Goal: Information Seeking & Learning: Learn about a topic

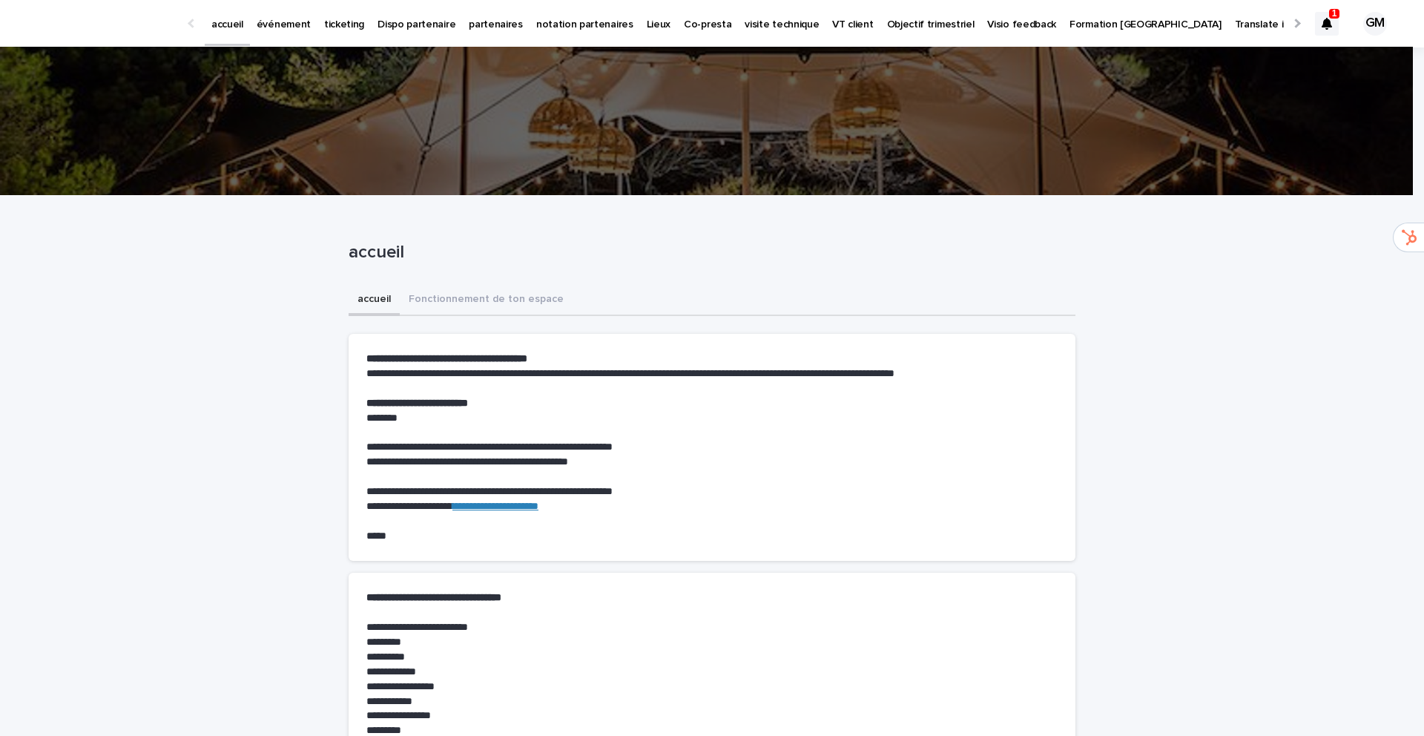
click at [1324, 24] on div at bounding box center [1327, 24] width 24 height 24
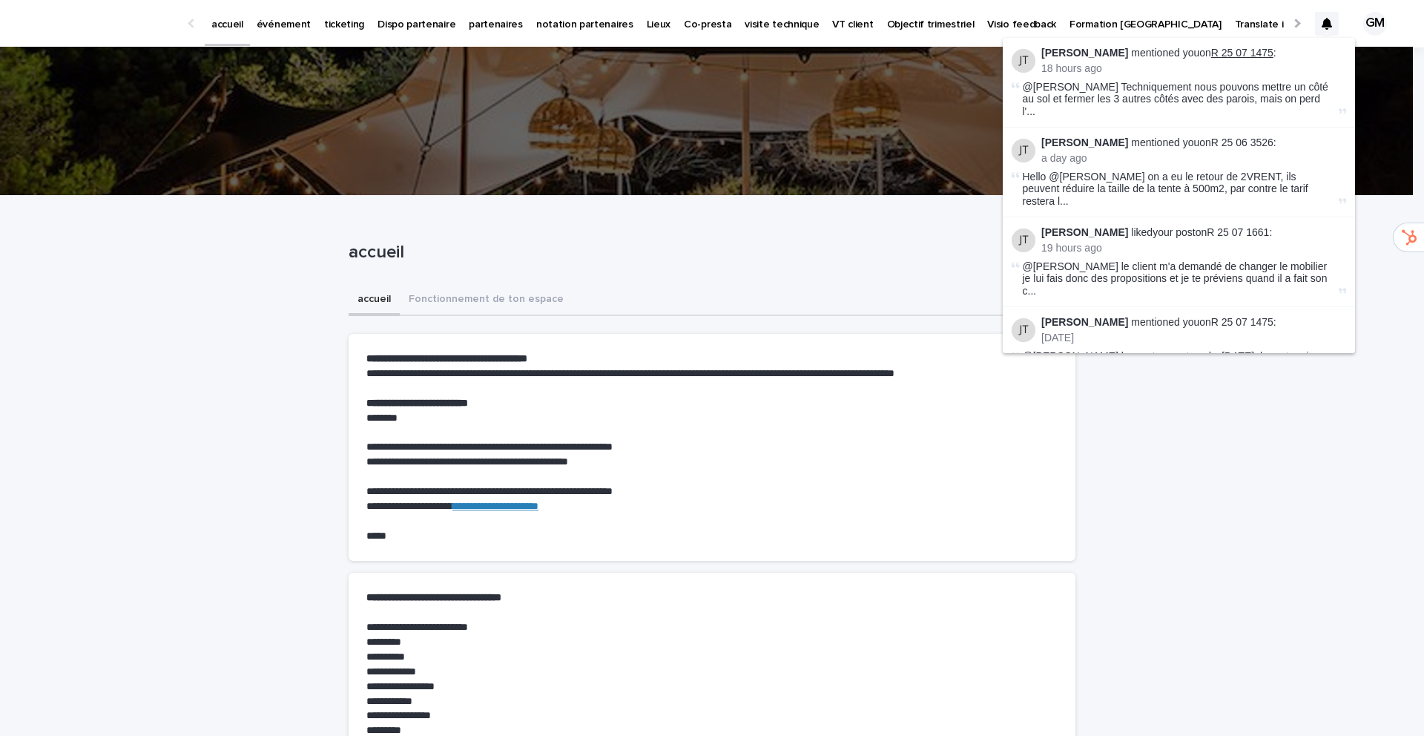
click at [1217, 48] on link "R 25 07 1475" at bounding box center [1243, 53] width 62 height 12
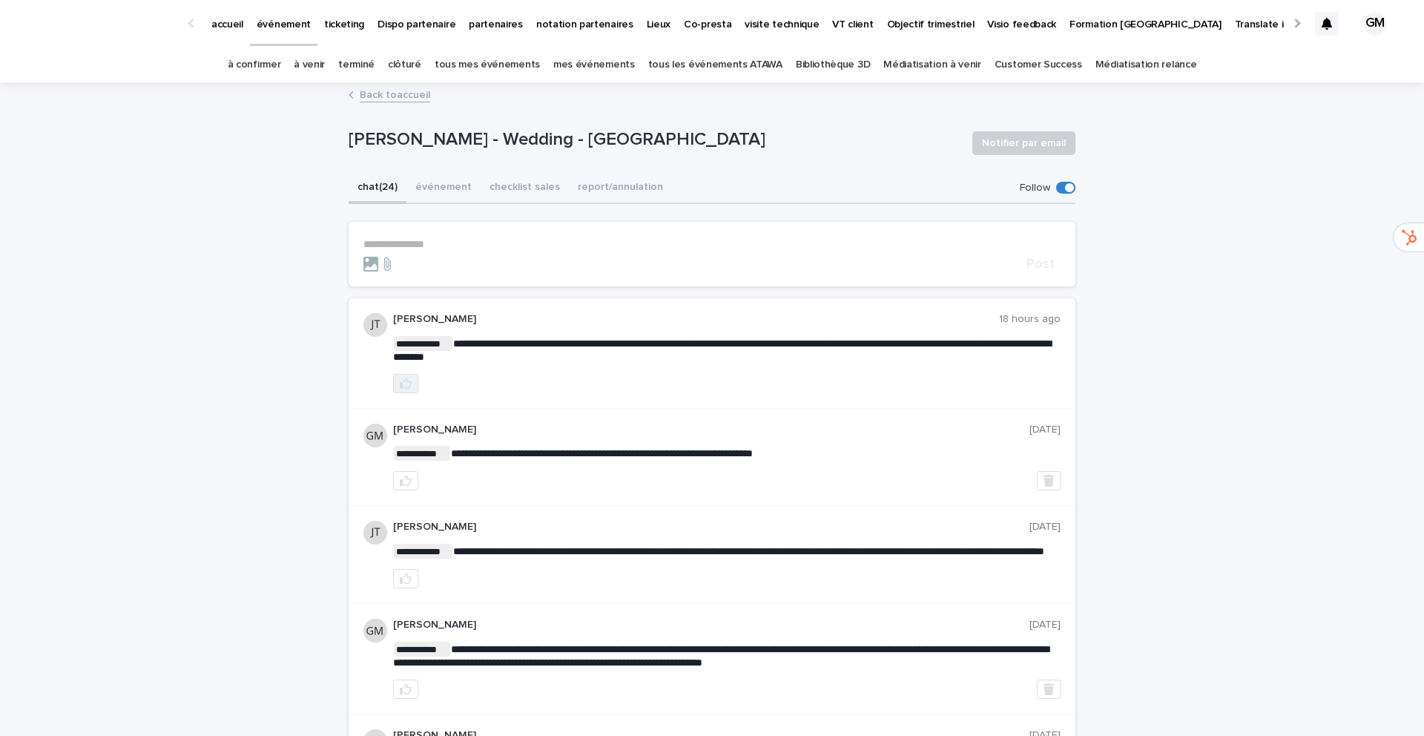
click at [404, 387] on icon "button" at bounding box center [406, 384] width 12 height 12
click at [325, 65] on link "à venir" at bounding box center [309, 64] width 31 height 35
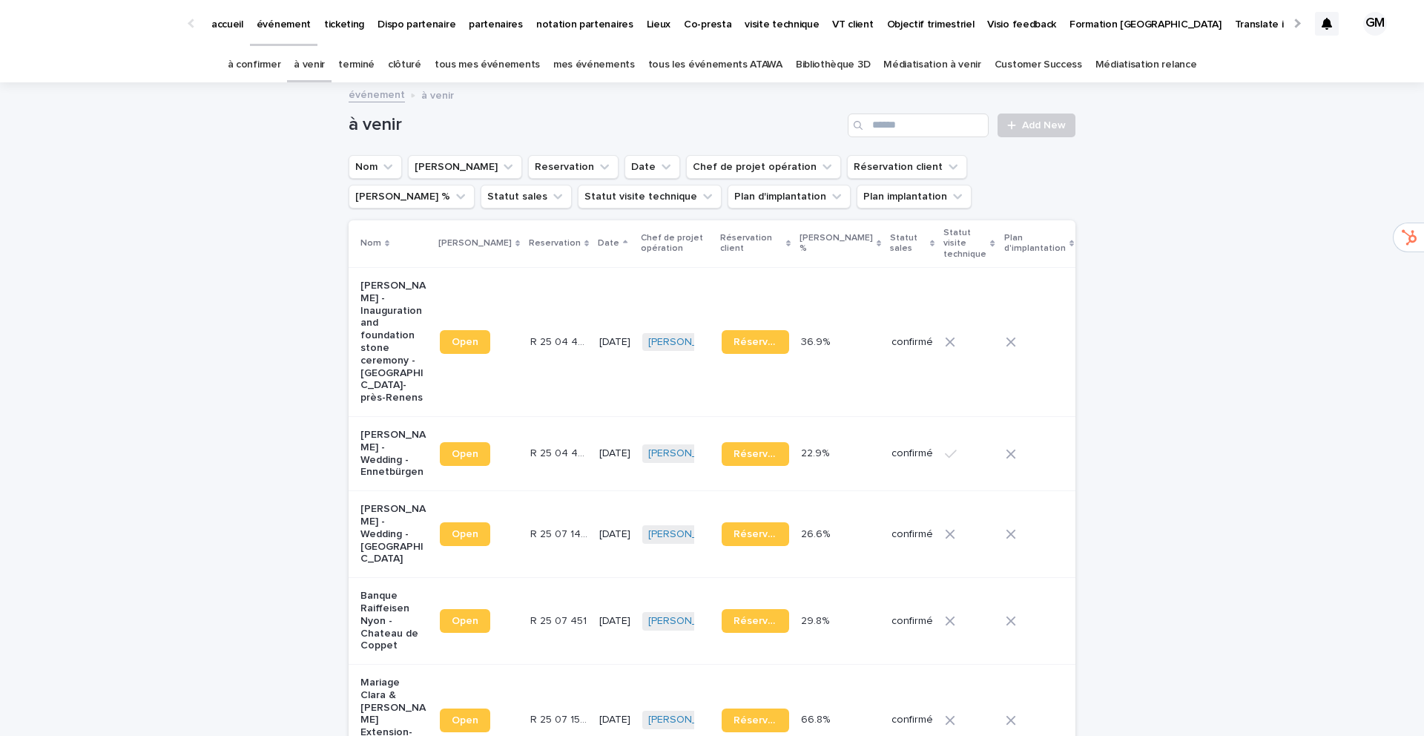
click at [713, 70] on link "tous les événements ATAWA" at bounding box center [715, 64] width 134 height 35
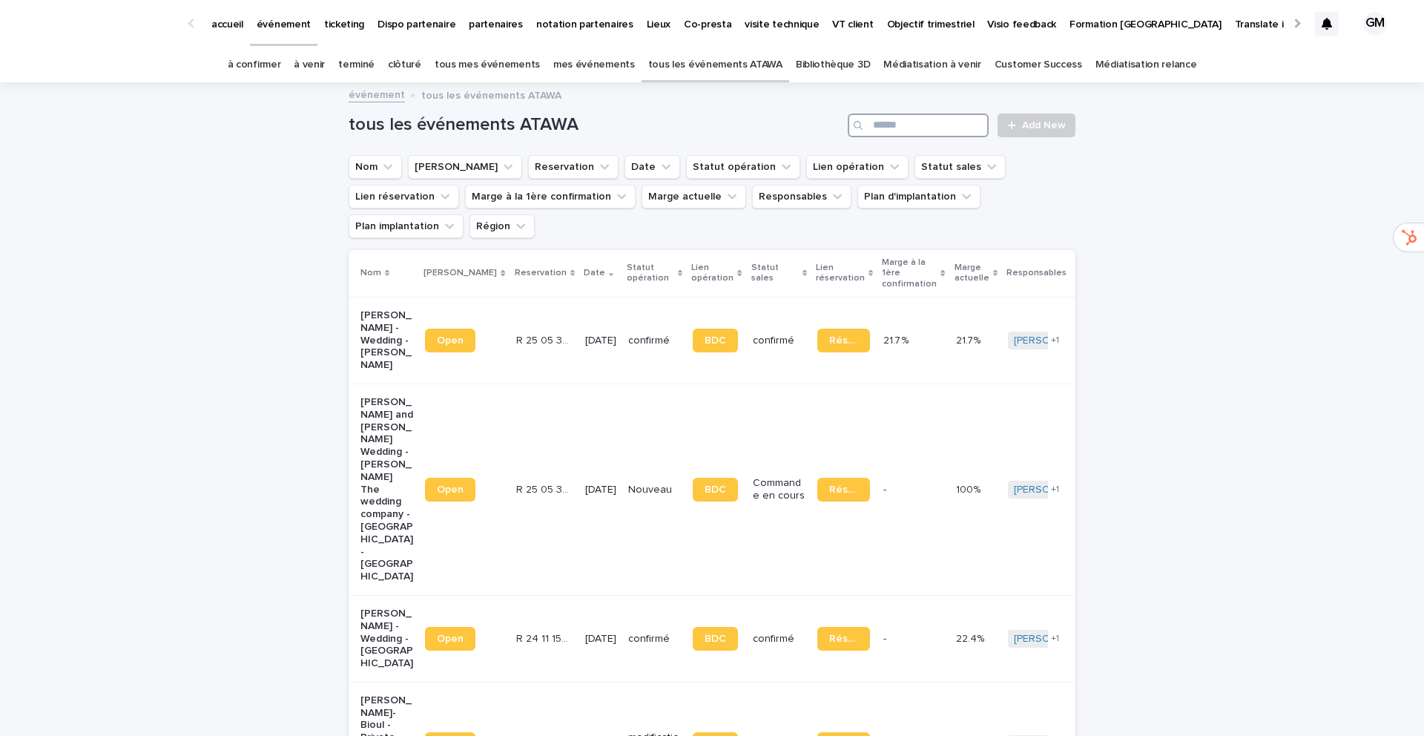
click at [875, 128] on input "Search" at bounding box center [918, 126] width 141 height 24
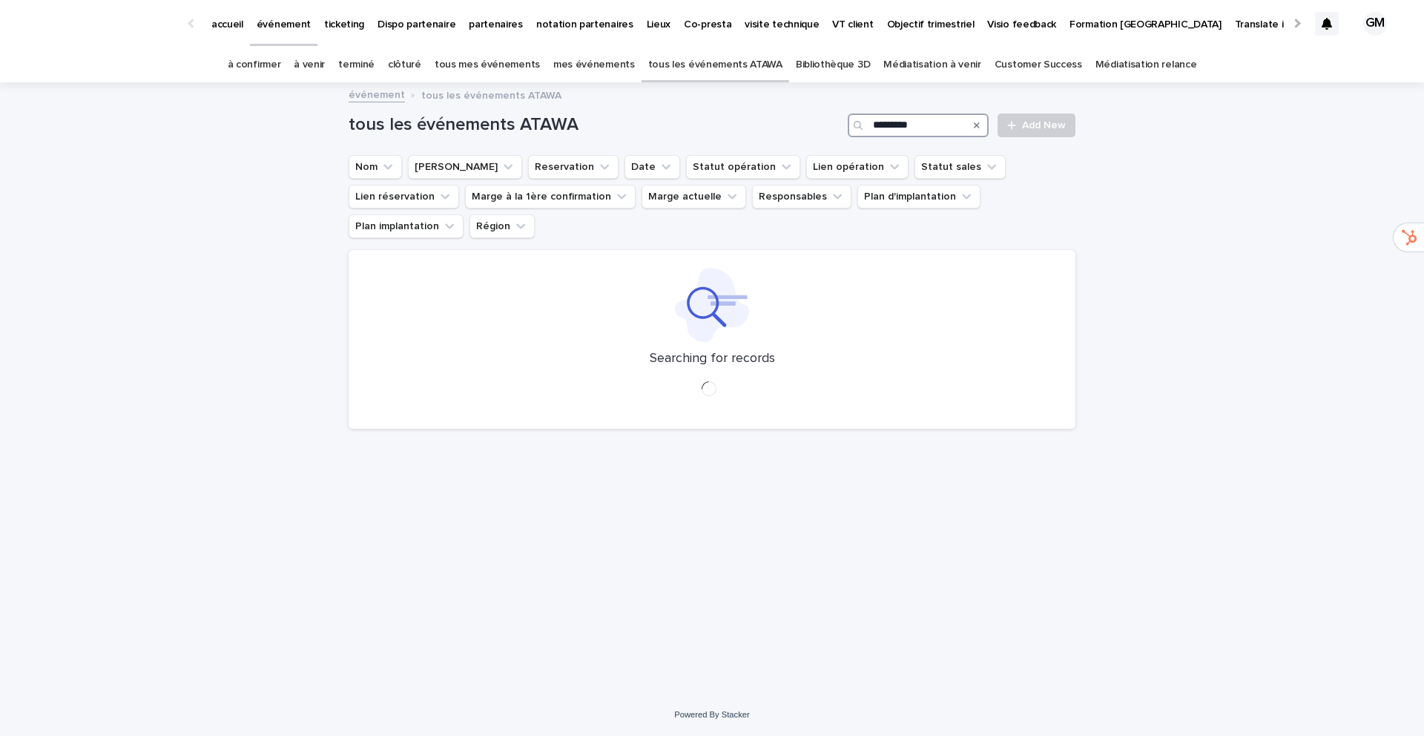
type input "*********"
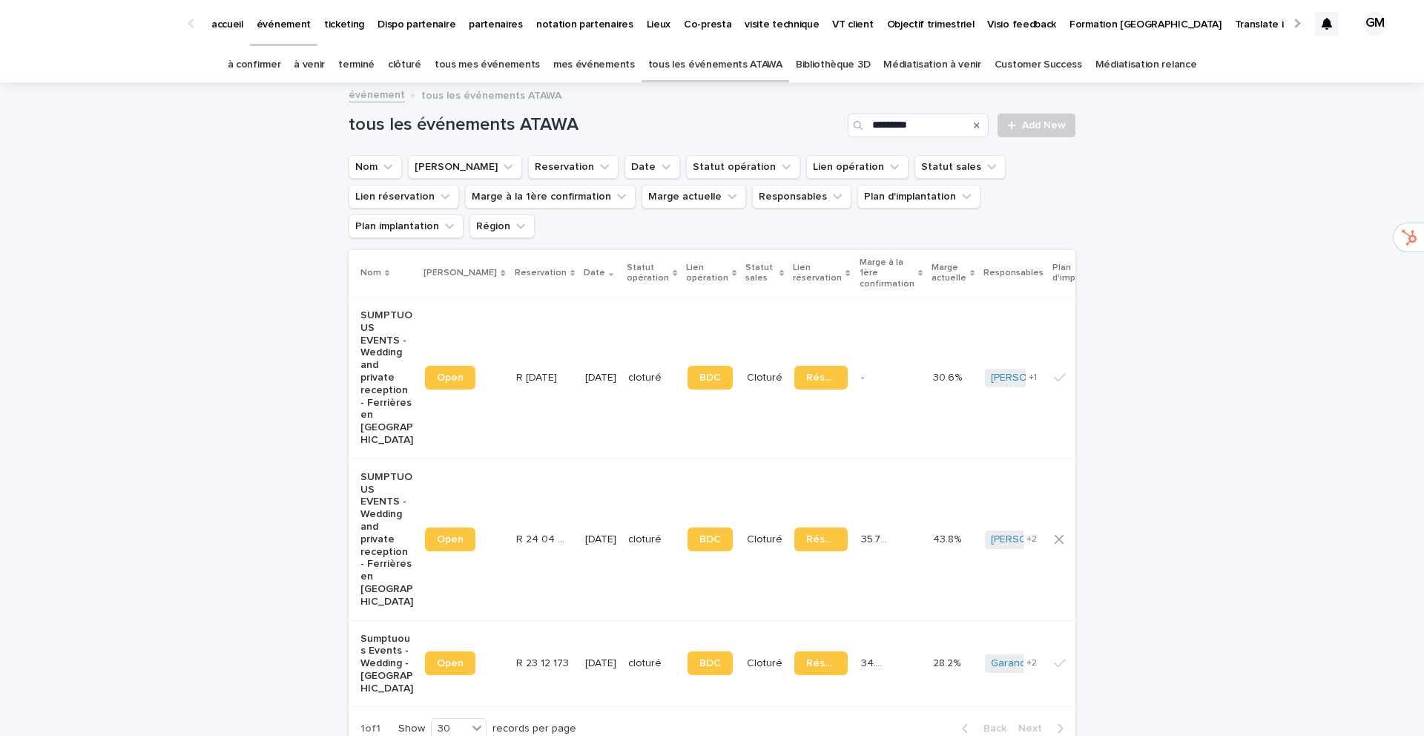
click at [369, 329] on p "SUMPTUOUS EVENTS - Wedding and private reception - Ferrières en Brie" at bounding box center [387, 377] width 53 height 137
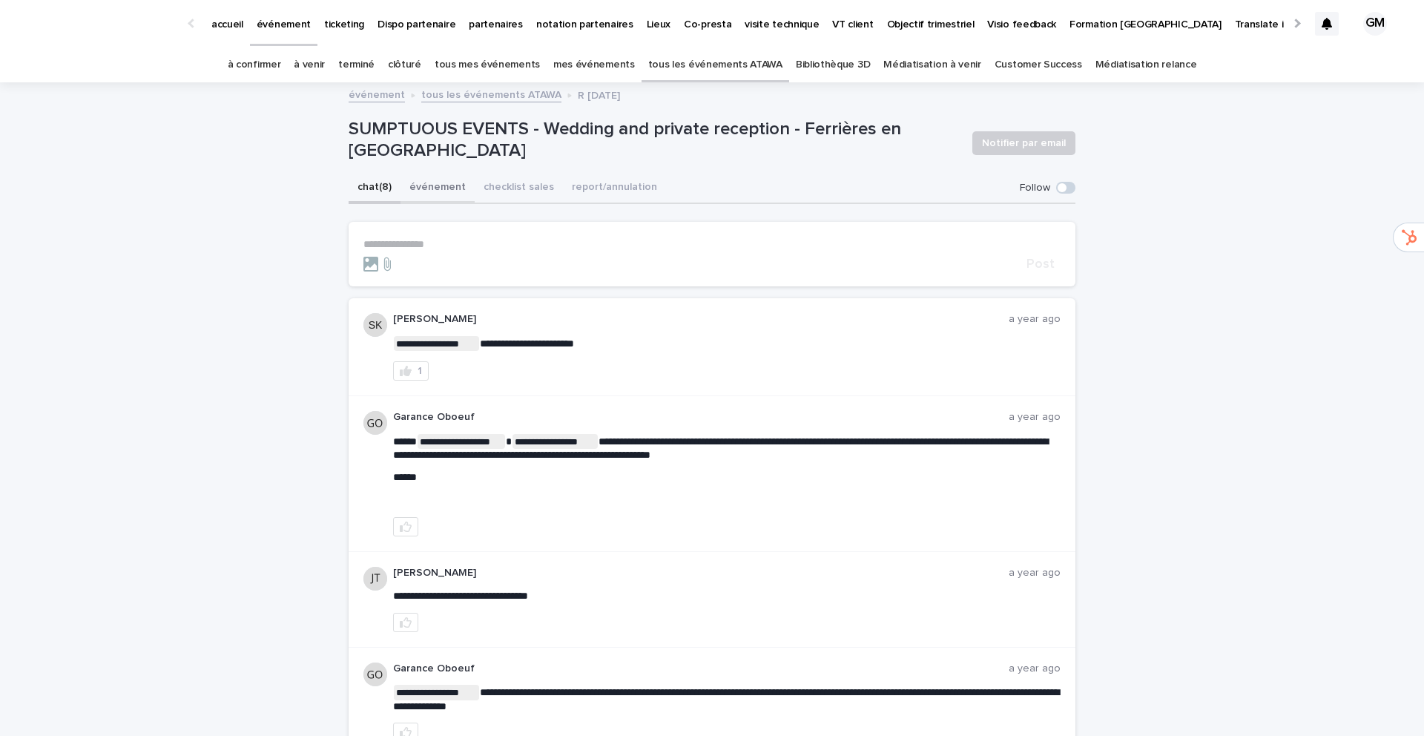
click at [437, 187] on button "événement" at bounding box center [438, 188] width 74 height 31
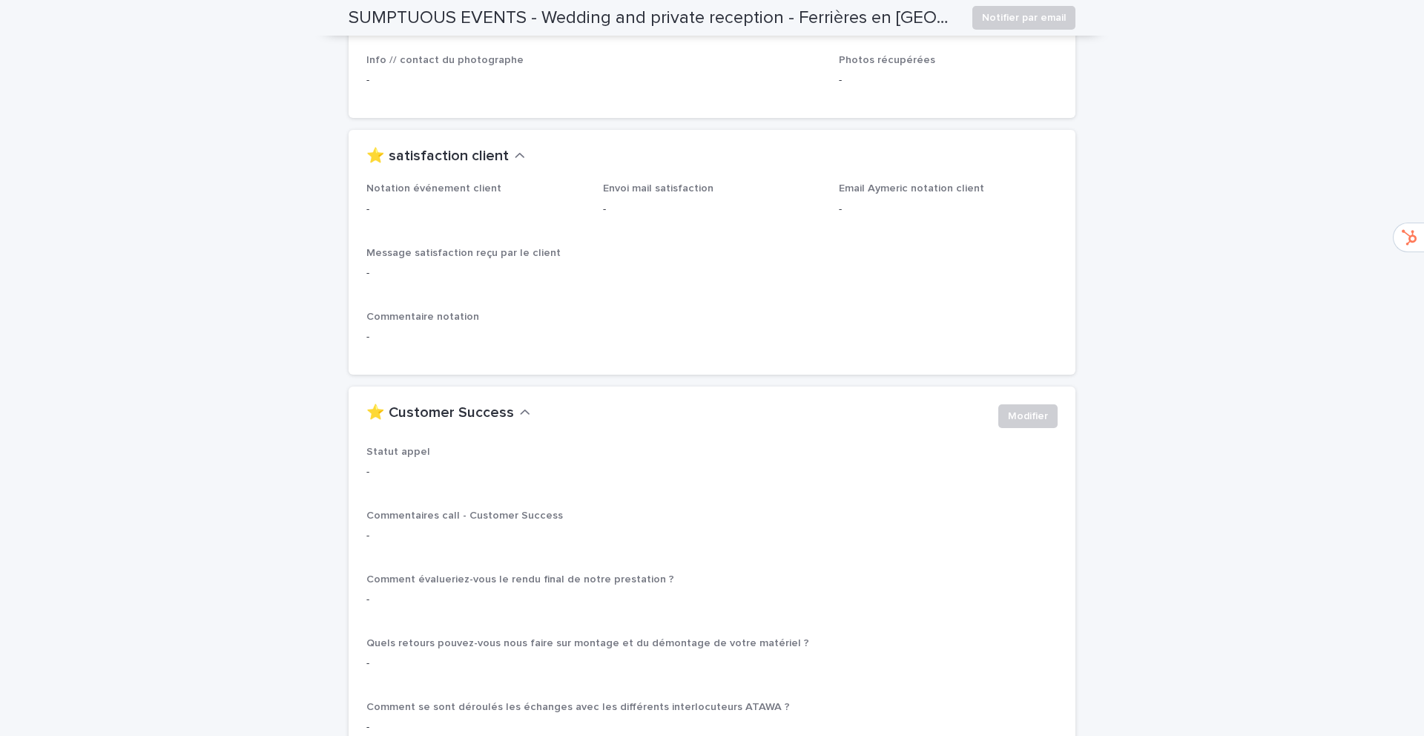
scroll to position [1581, 0]
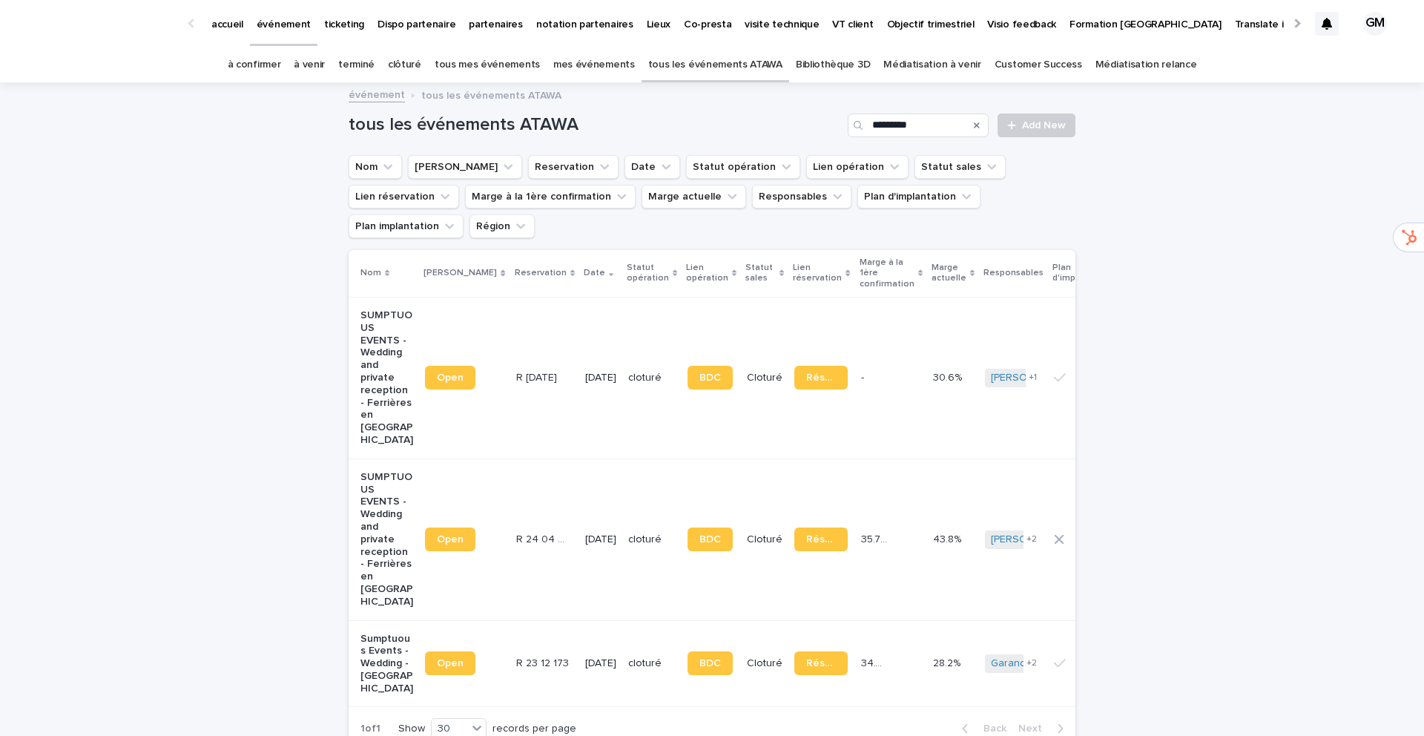
click at [371, 471] on p "SUMPTUOUS EVENTS - Wedding and private reception - Ferrières en Brie" at bounding box center [387, 539] width 53 height 137
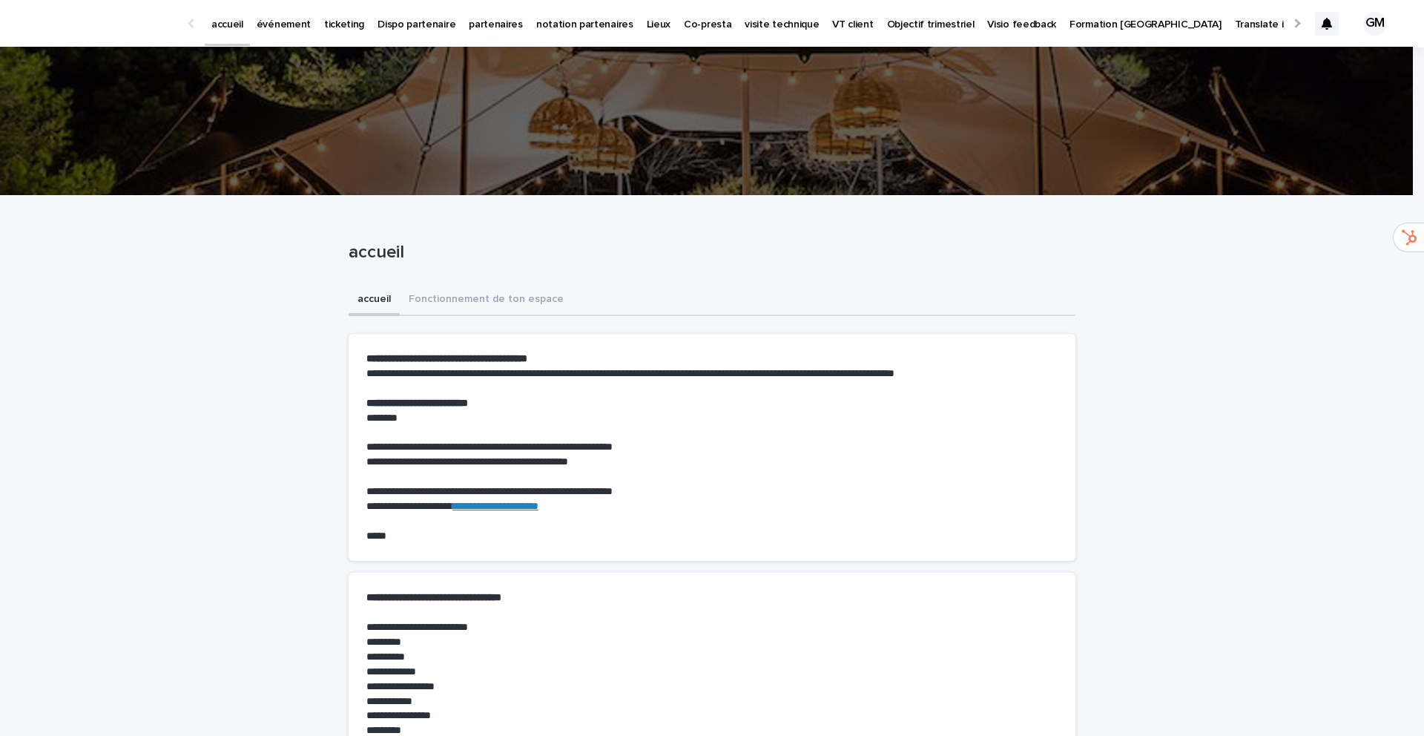
click at [274, 29] on p "événement" at bounding box center [284, 15] width 54 height 31
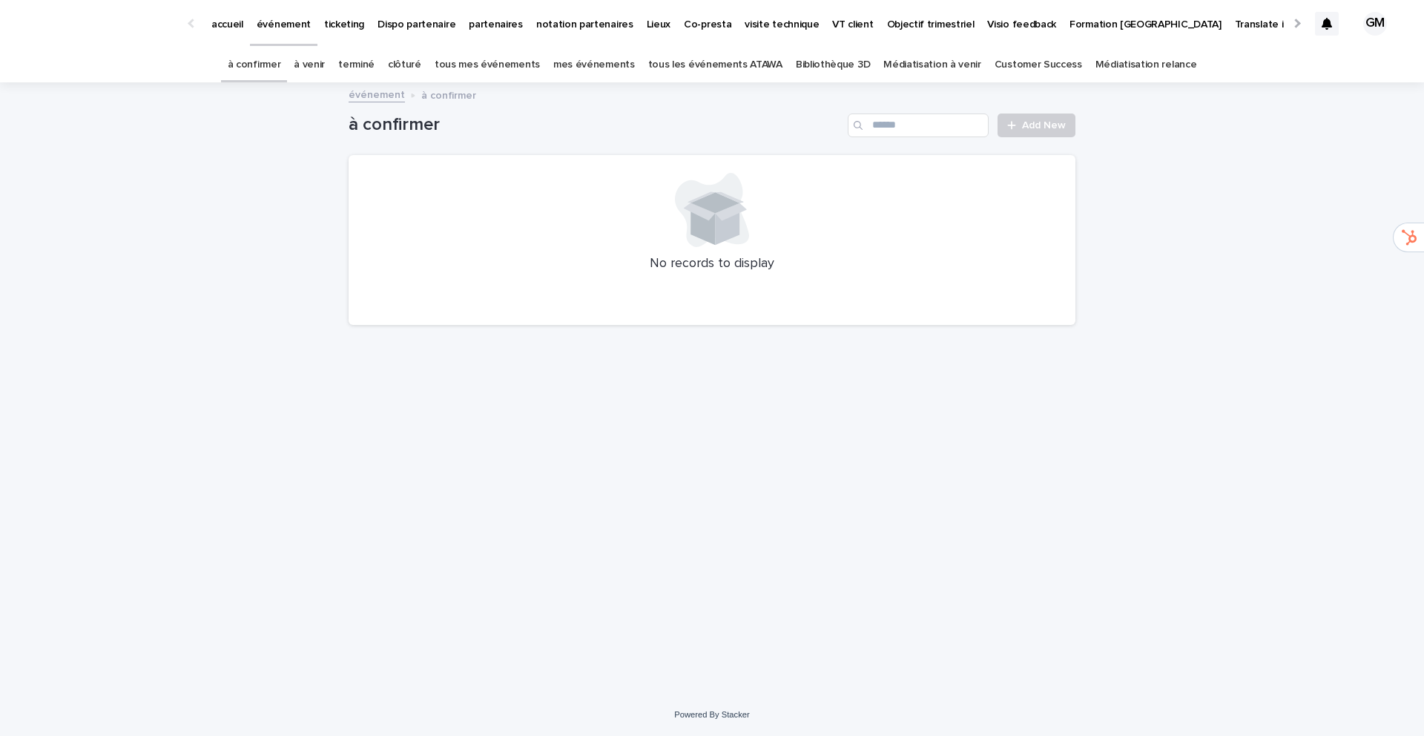
click at [325, 65] on link "à venir" at bounding box center [309, 64] width 31 height 35
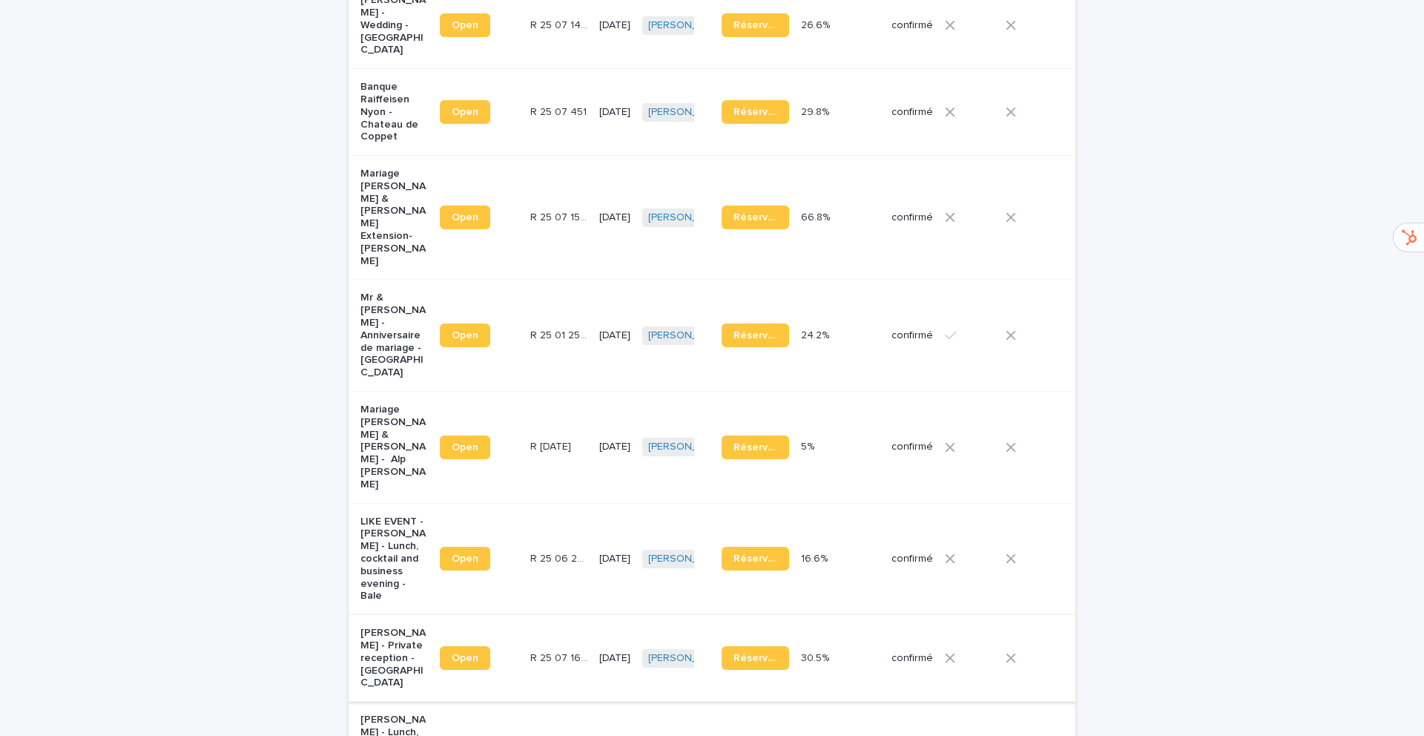
scroll to position [510, 0]
click at [369, 626] on p "[PERSON_NAME] - Private reception - [GEOGRAPHIC_DATA]" at bounding box center [395, 657] width 68 height 62
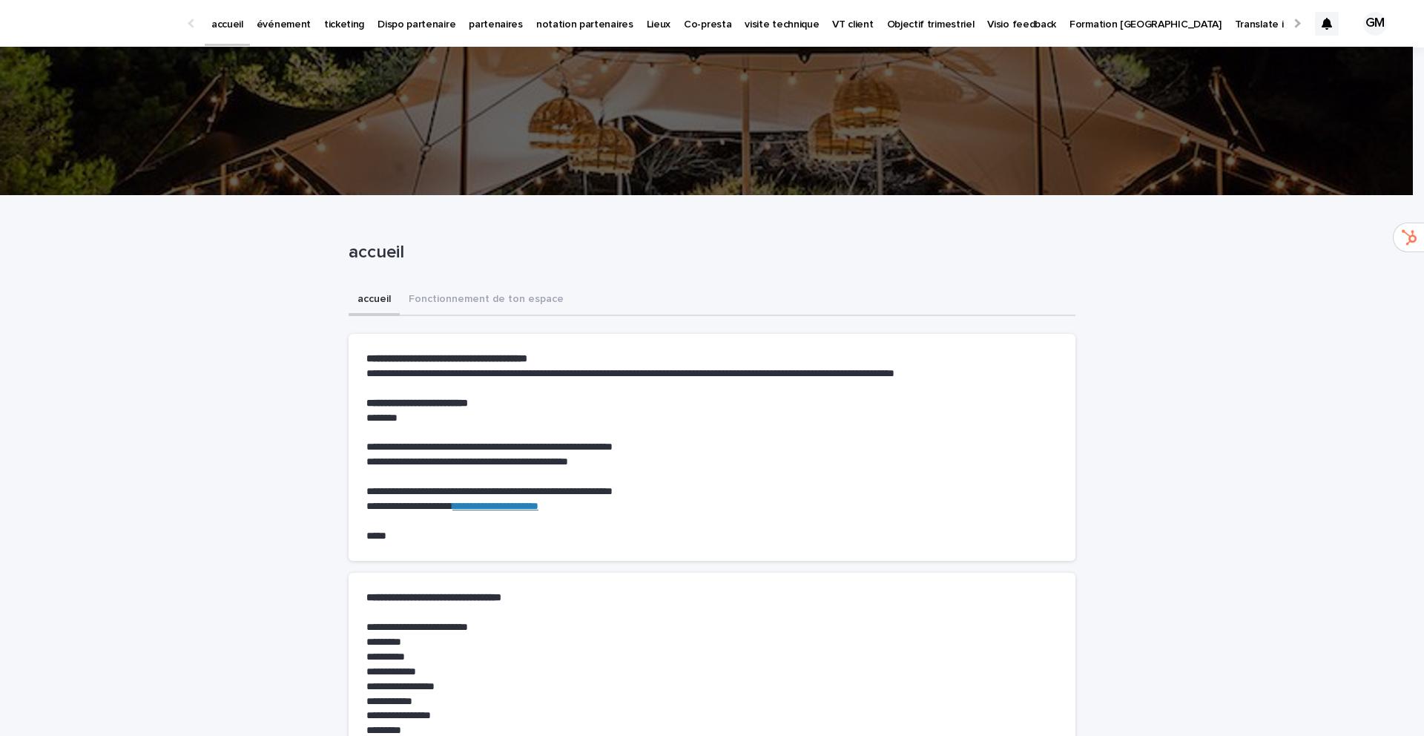
click at [270, 23] on p "événement" at bounding box center [284, 15] width 54 height 31
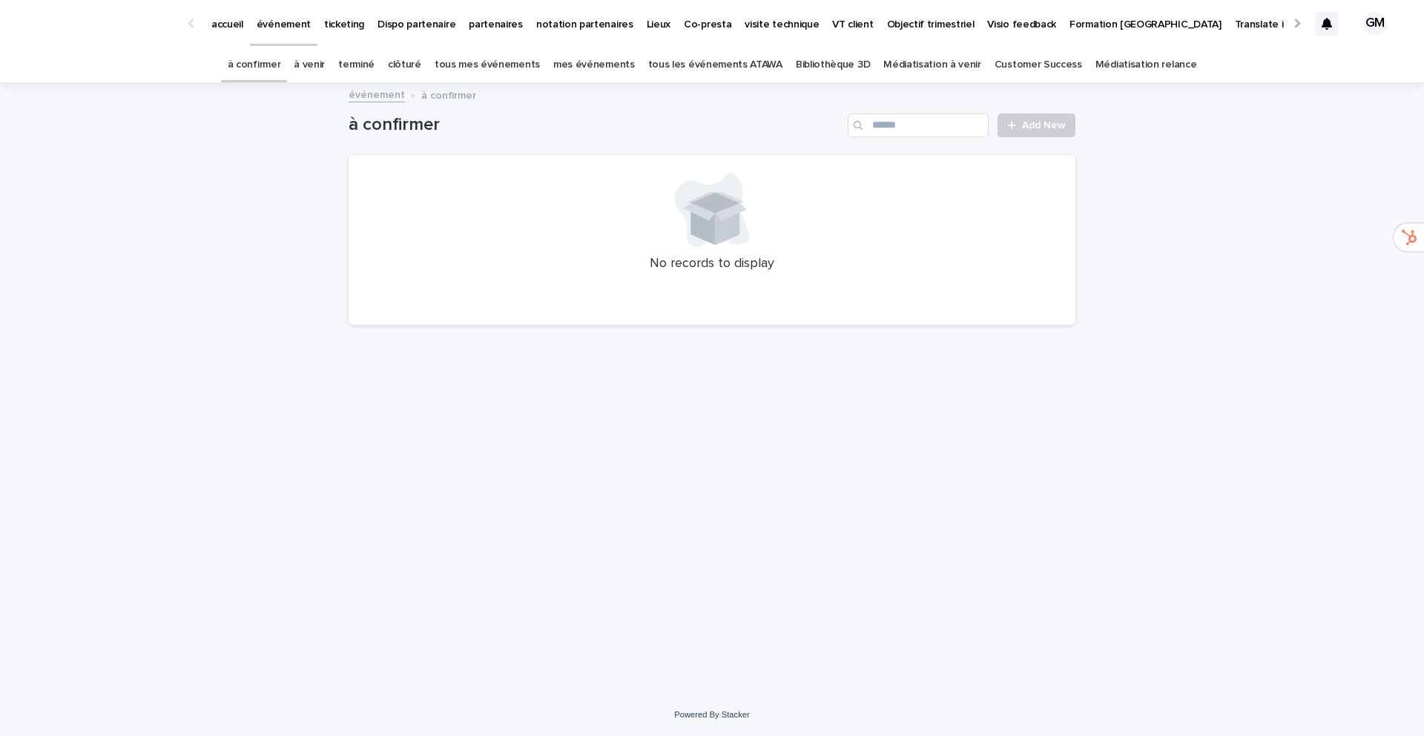
click at [325, 65] on link "à venir" at bounding box center [309, 64] width 31 height 35
